Goal: Navigation & Orientation: Find specific page/section

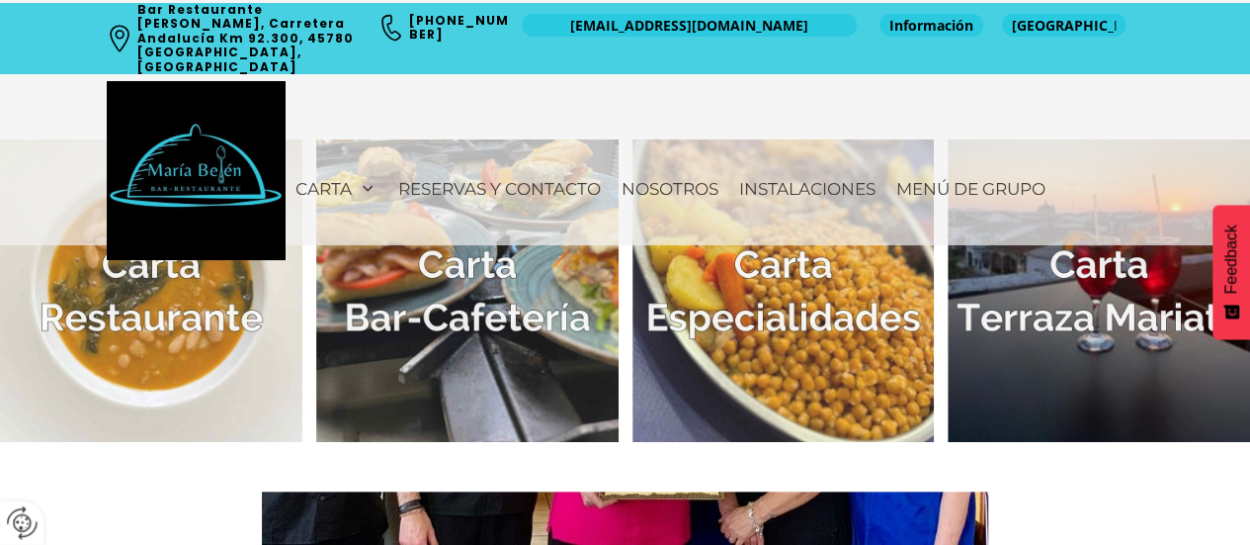
click at [504, 308] on img at bounding box center [467, 290] width 302 height 302
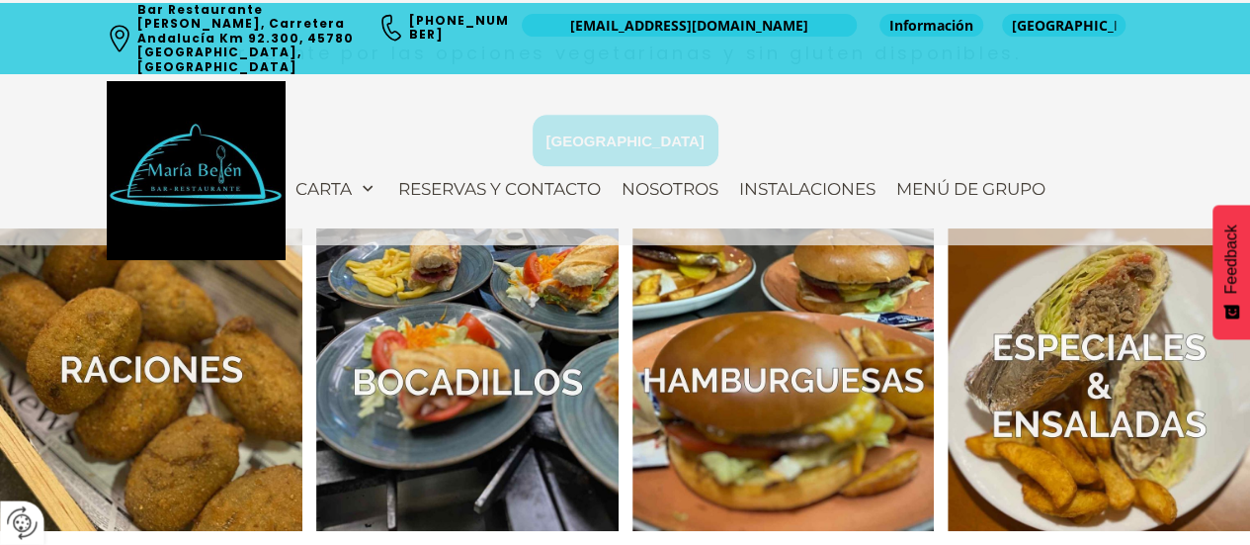
scroll to position [692, 0]
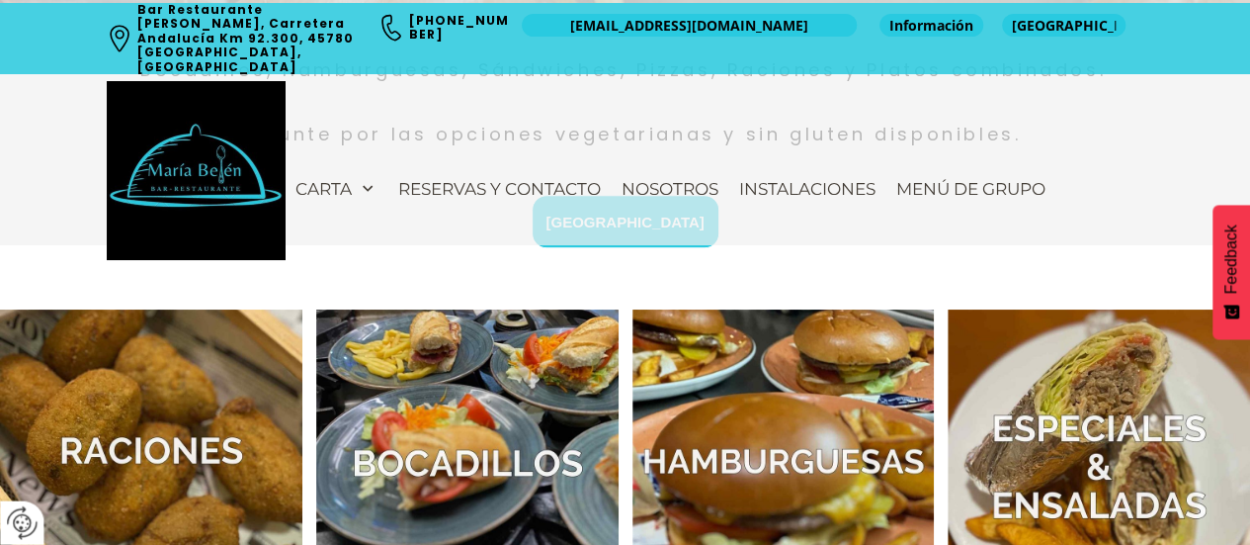
click at [249, 365] on img at bounding box center [151, 460] width 302 height 302
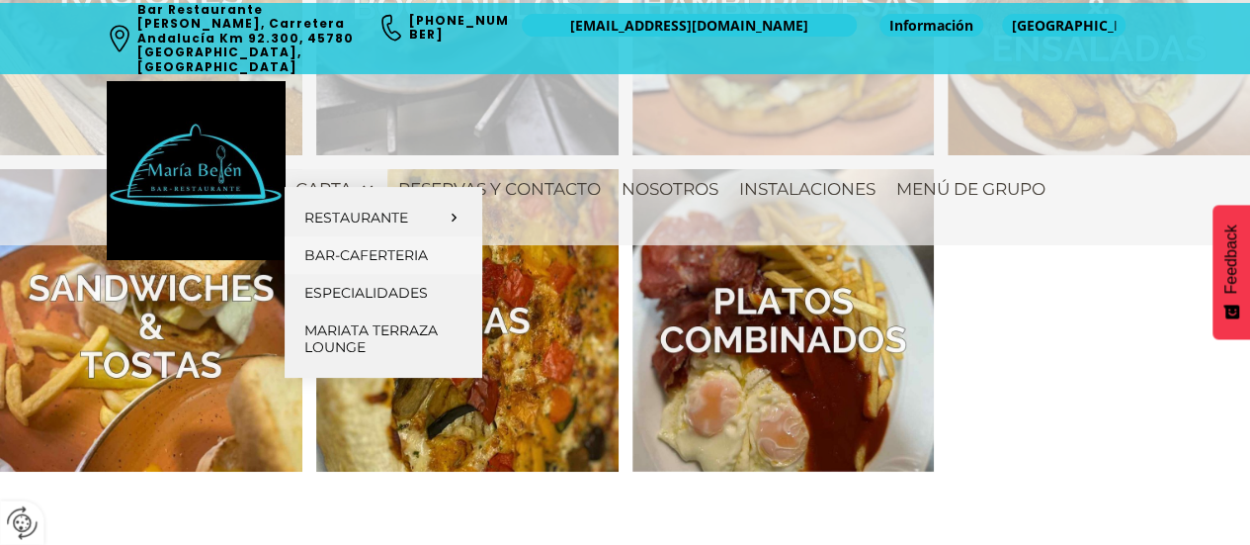
scroll to position [1186, 0]
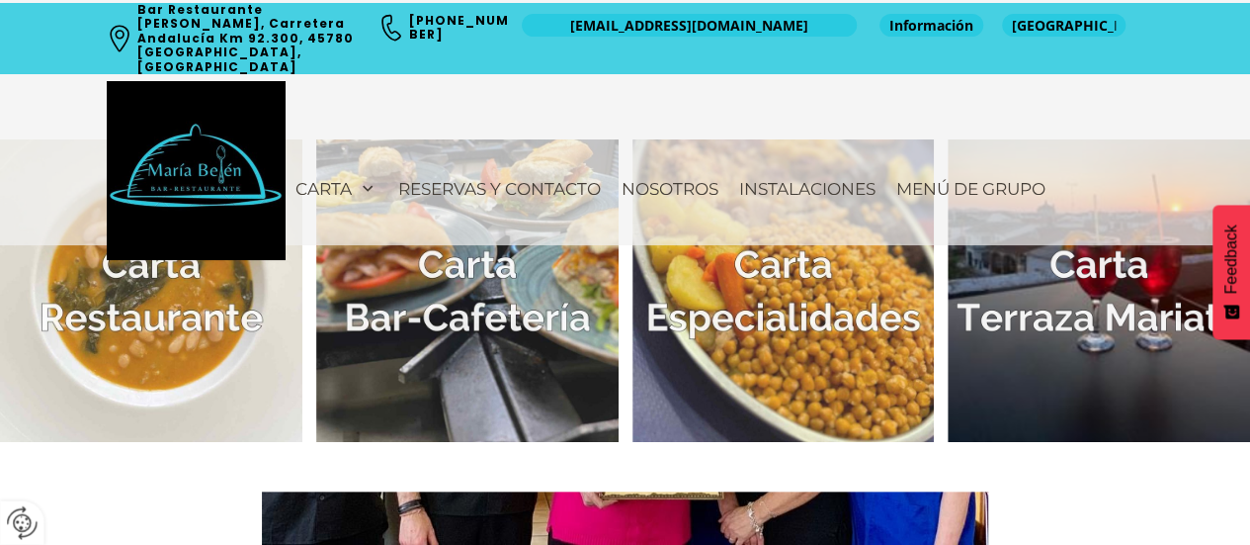
click at [834, 360] on img at bounding box center [784, 290] width 302 height 302
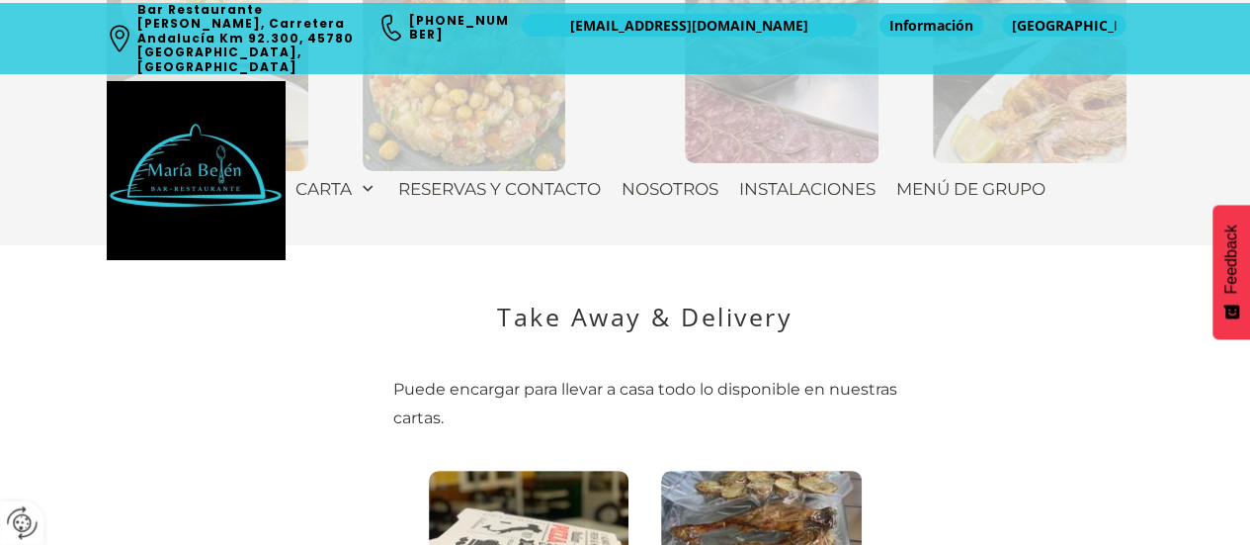
scroll to position [2273, 0]
